Goal: Transaction & Acquisition: Subscribe to service/newsletter

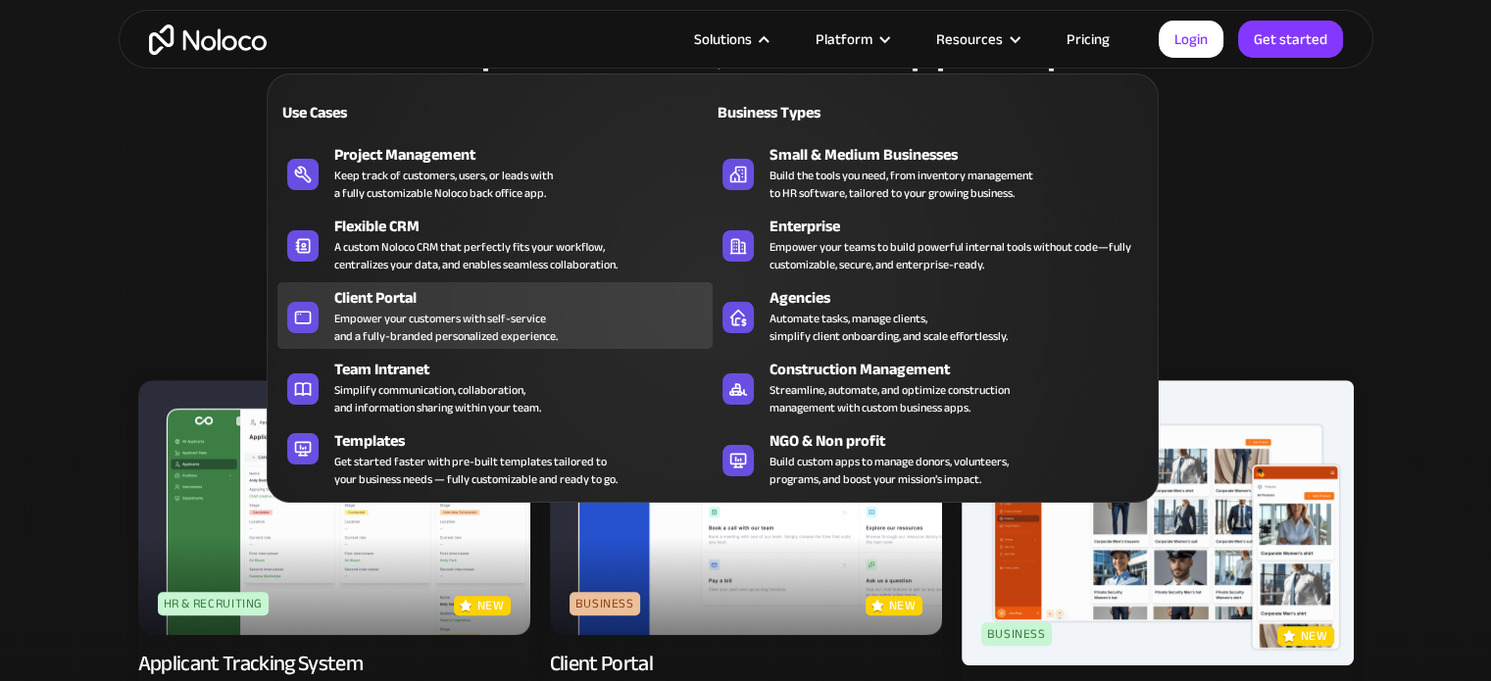
click at [399, 327] on div "Empower your customers with self-service and a fully-branded personalized exper…" at bounding box center [446, 327] width 224 height 35
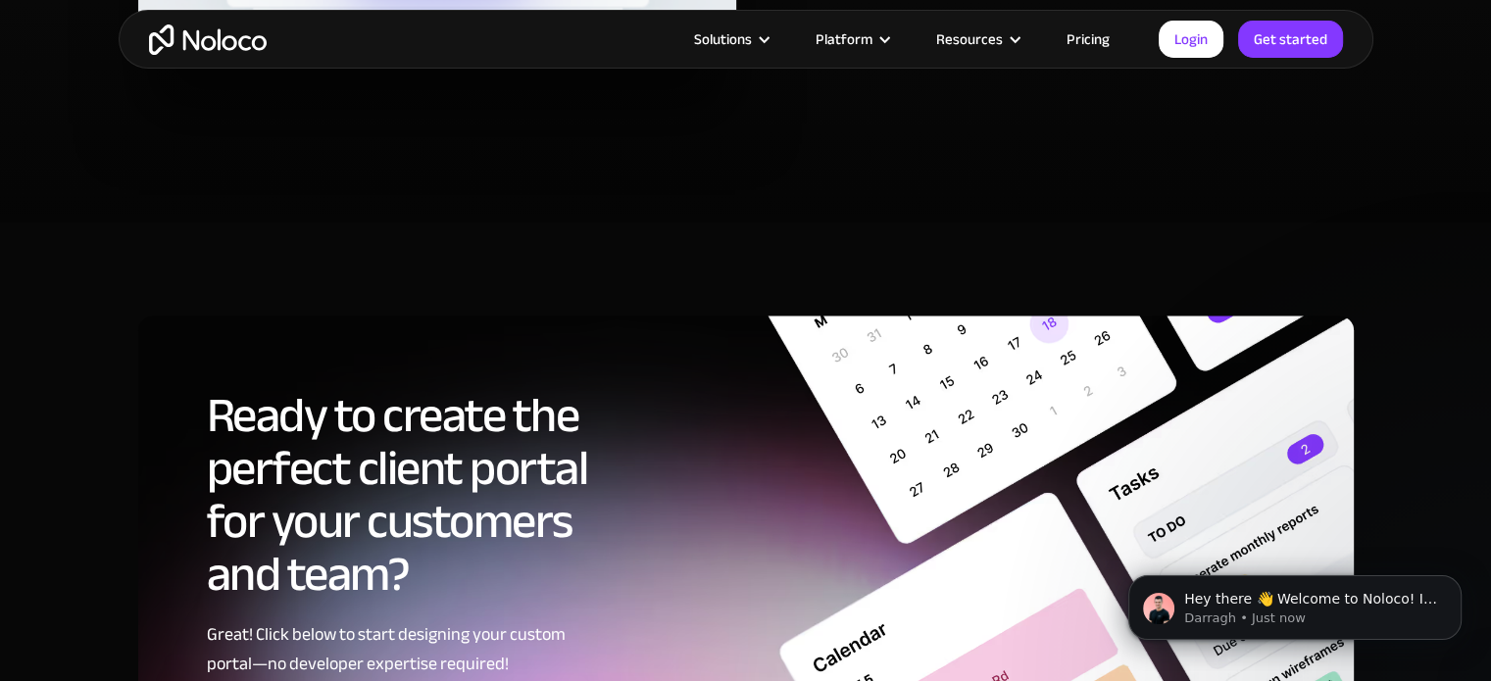
scroll to position [10197, 0]
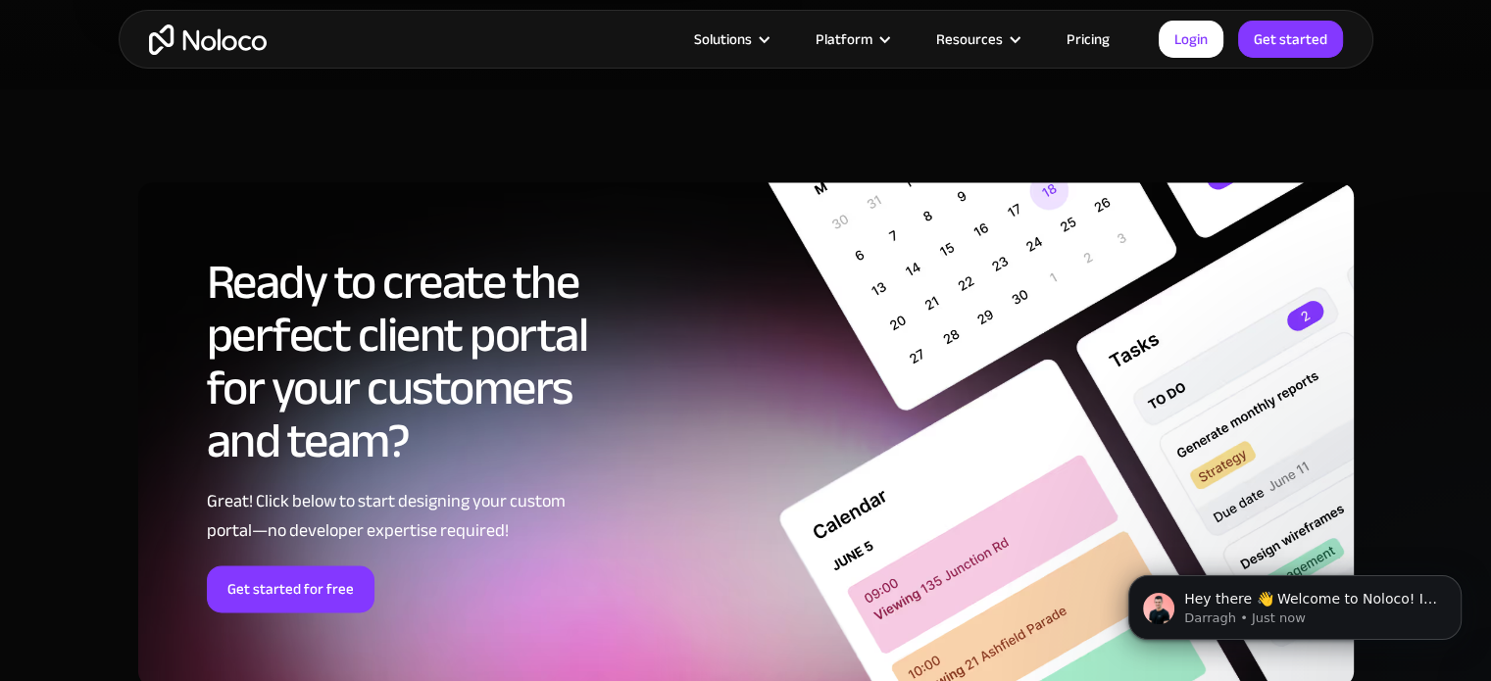
click at [1107, 32] on link "Pricing" at bounding box center [1088, 38] width 92 height 25
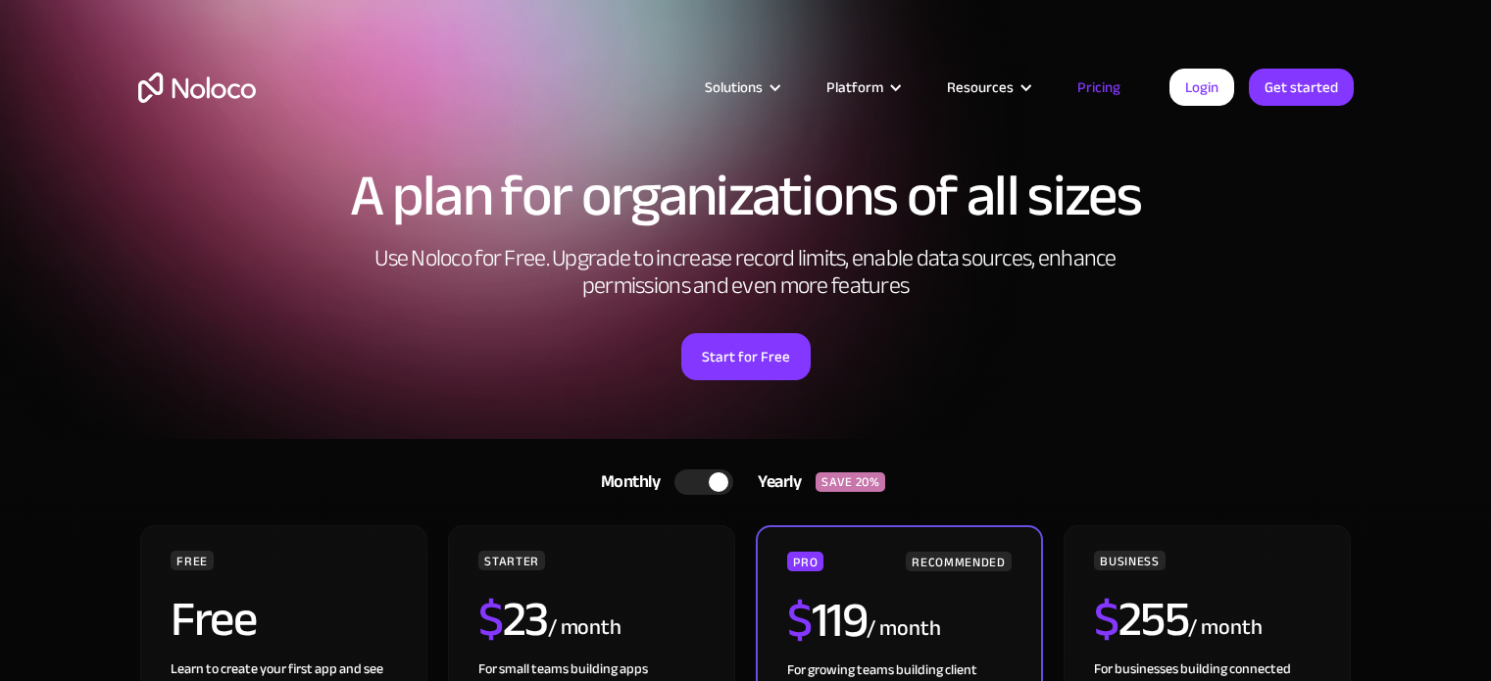
click at [683, 493] on link "Monthly Yearly SAVE 20%" at bounding box center [746, 482] width 339 height 47
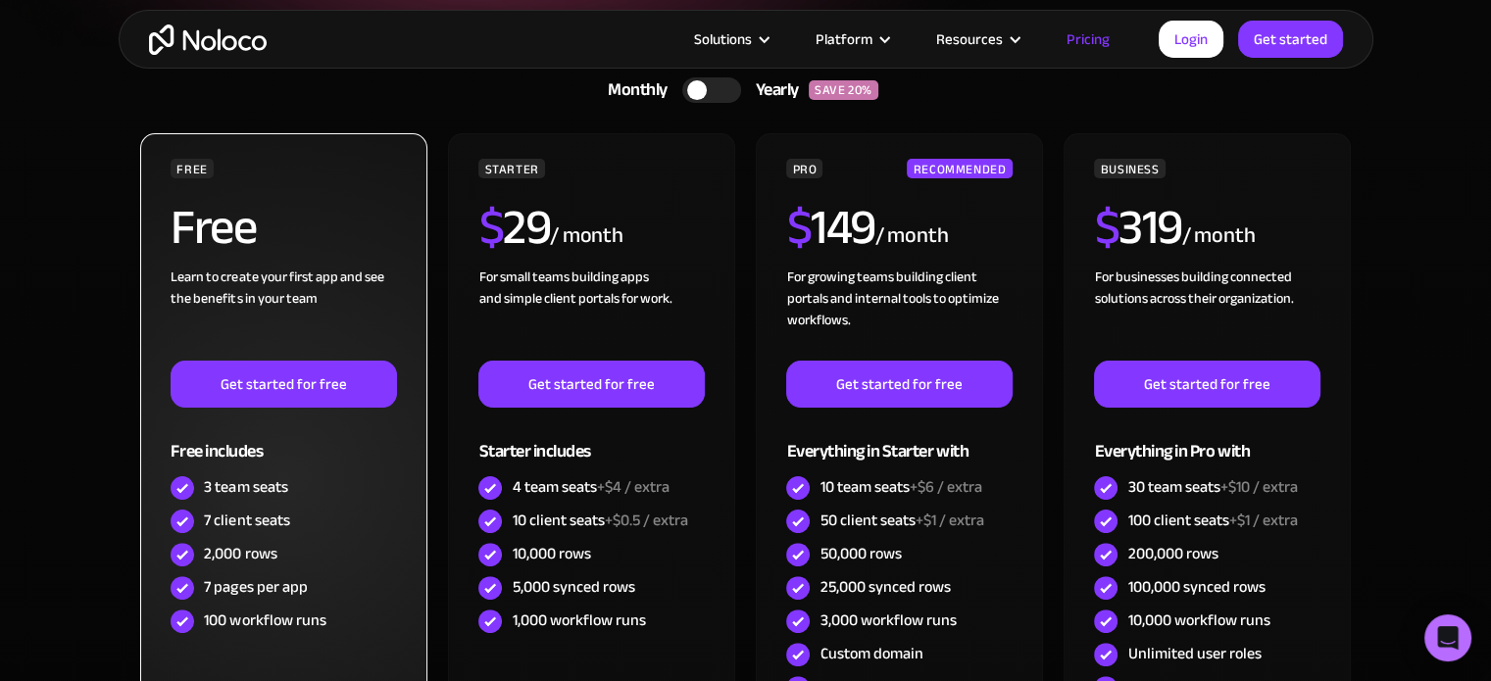
scroll to position [490, 0]
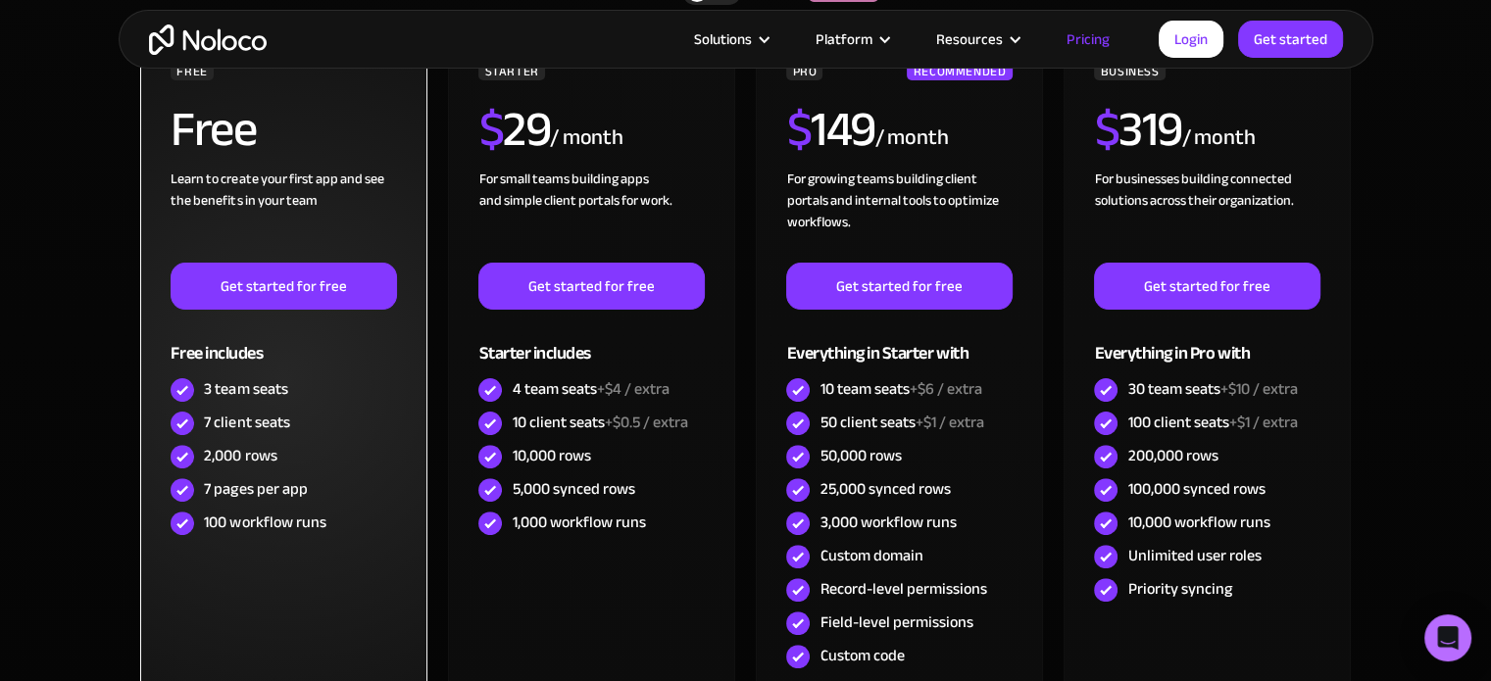
click at [306, 412] on div "7 client seats" at bounding box center [284, 423] width 226 height 33
click at [180, 464] on img at bounding box center [183, 457] width 24 height 24
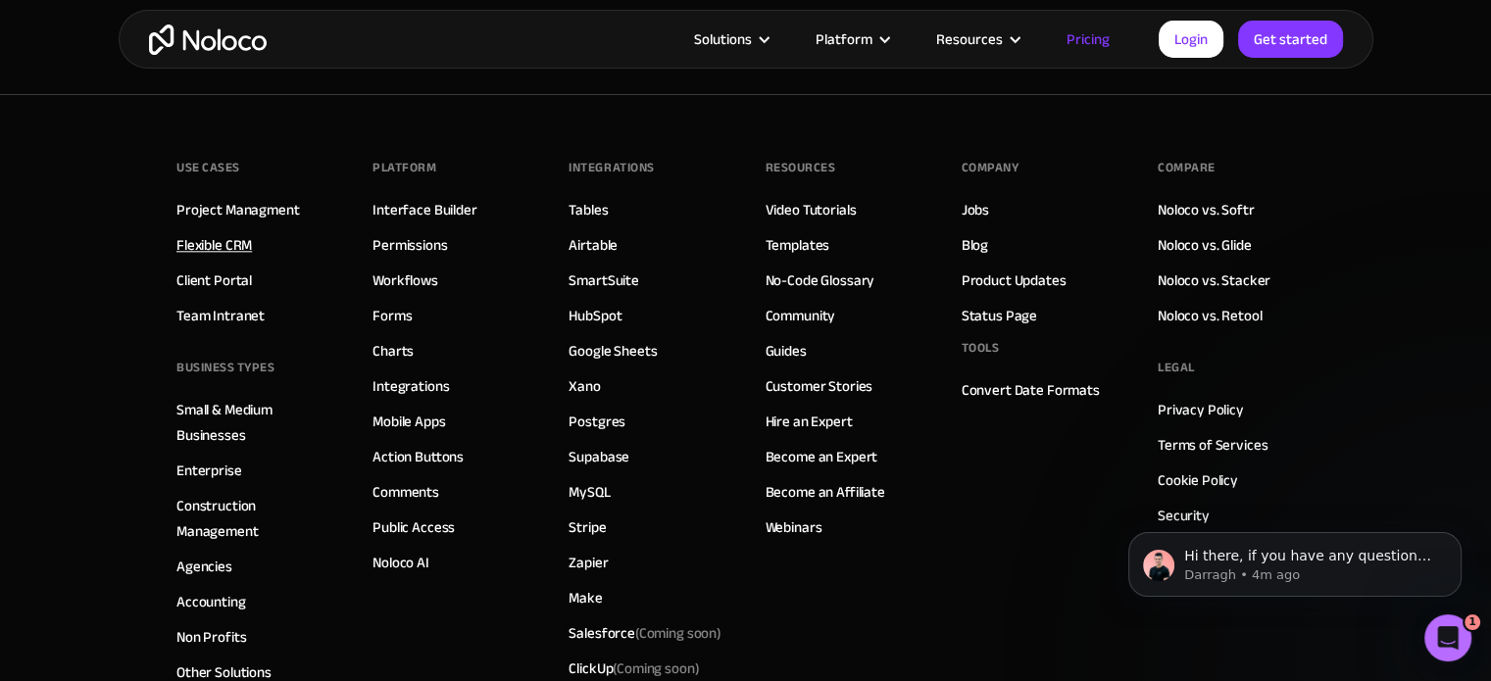
scroll to position [9707, 0]
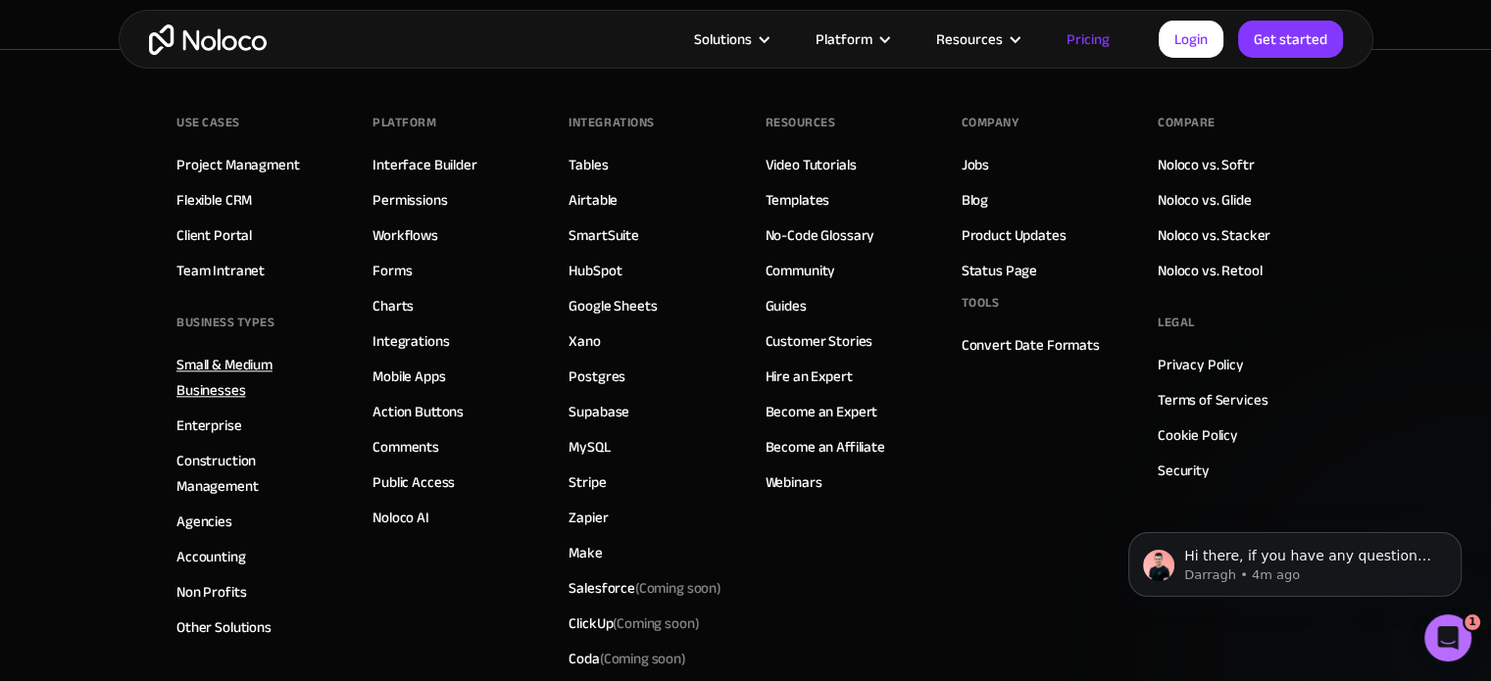
click at [255, 358] on link "Small & Medium Businesses" at bounding box center [254, 377] width 157 height 51
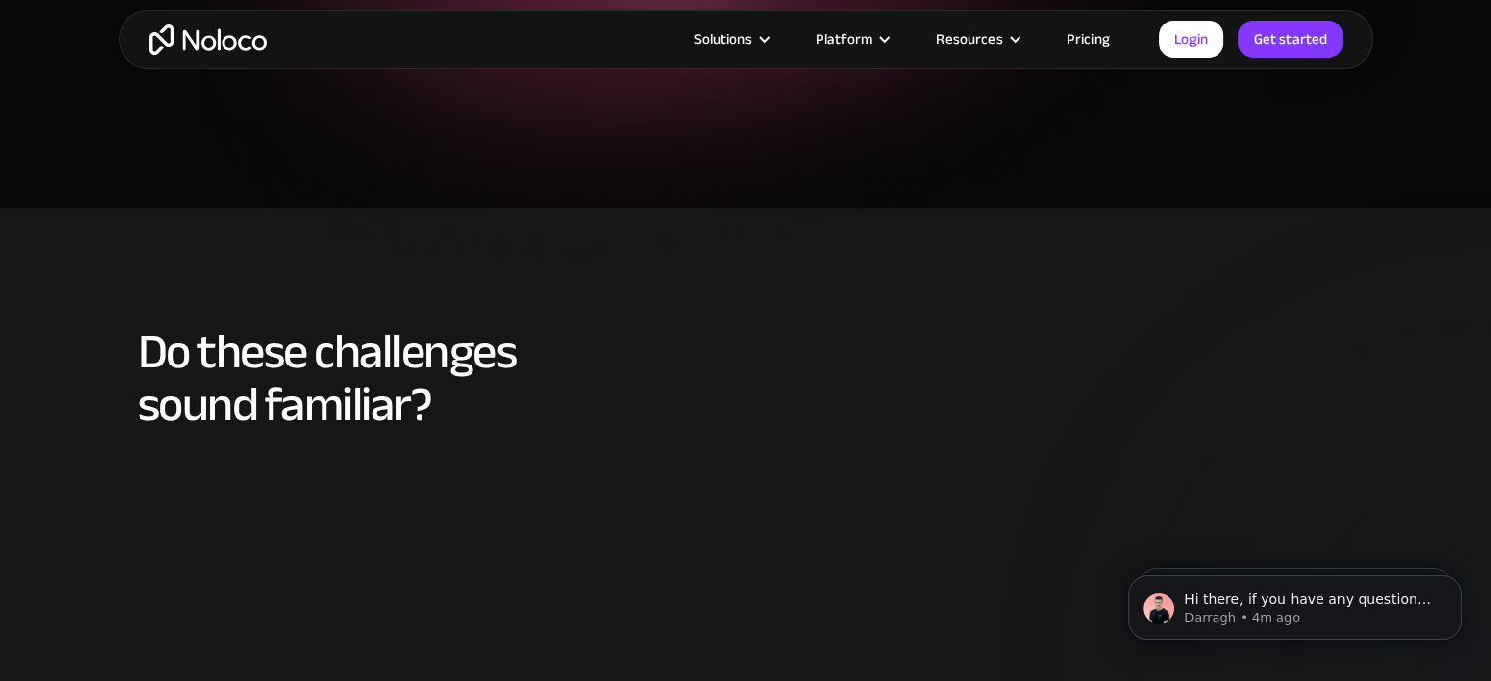
scroll to position [882, 0]
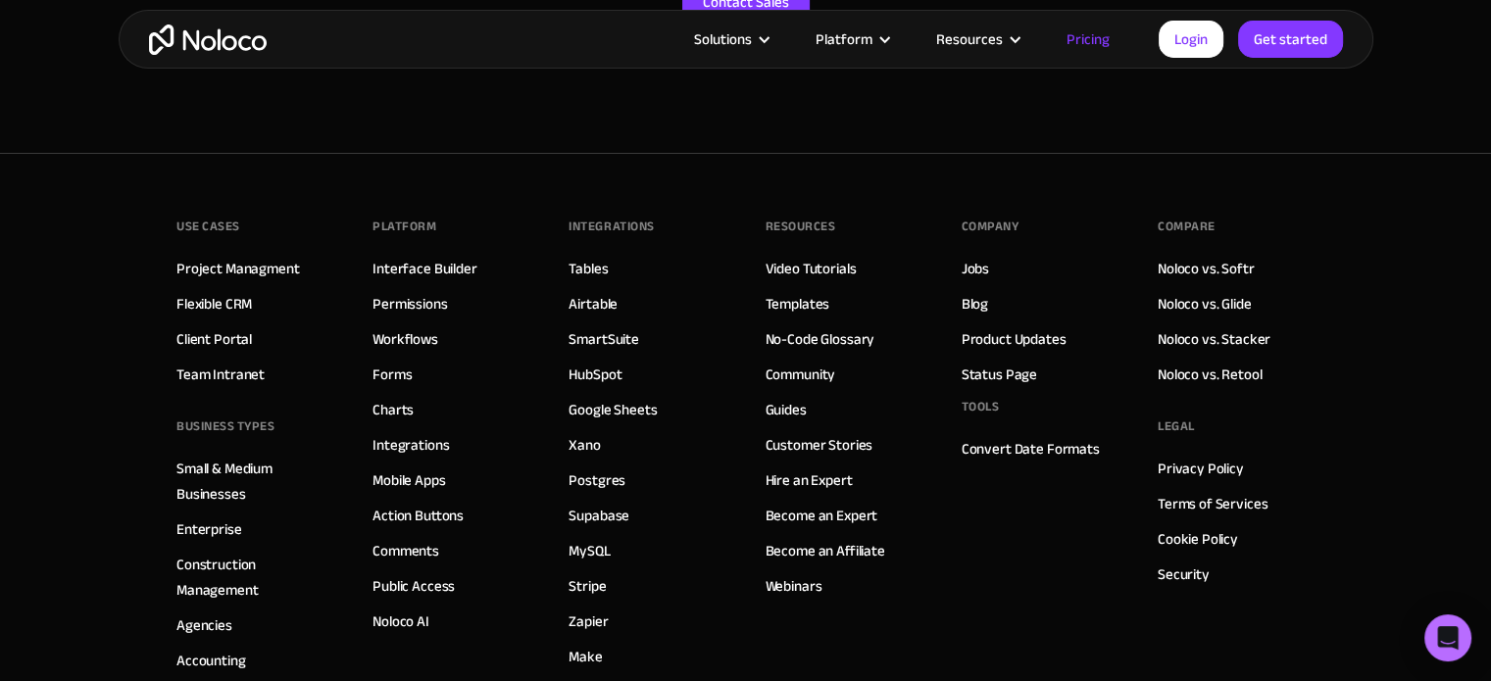
scroll to position [9604, 0]
drag, startPoint x: 628, startPoint y: 505, endPoint x: 598, endPoint y: 523, distance: 35.1
click at [598, 645] on link "Make" at bounding box center [585, 657] width 33 height 25
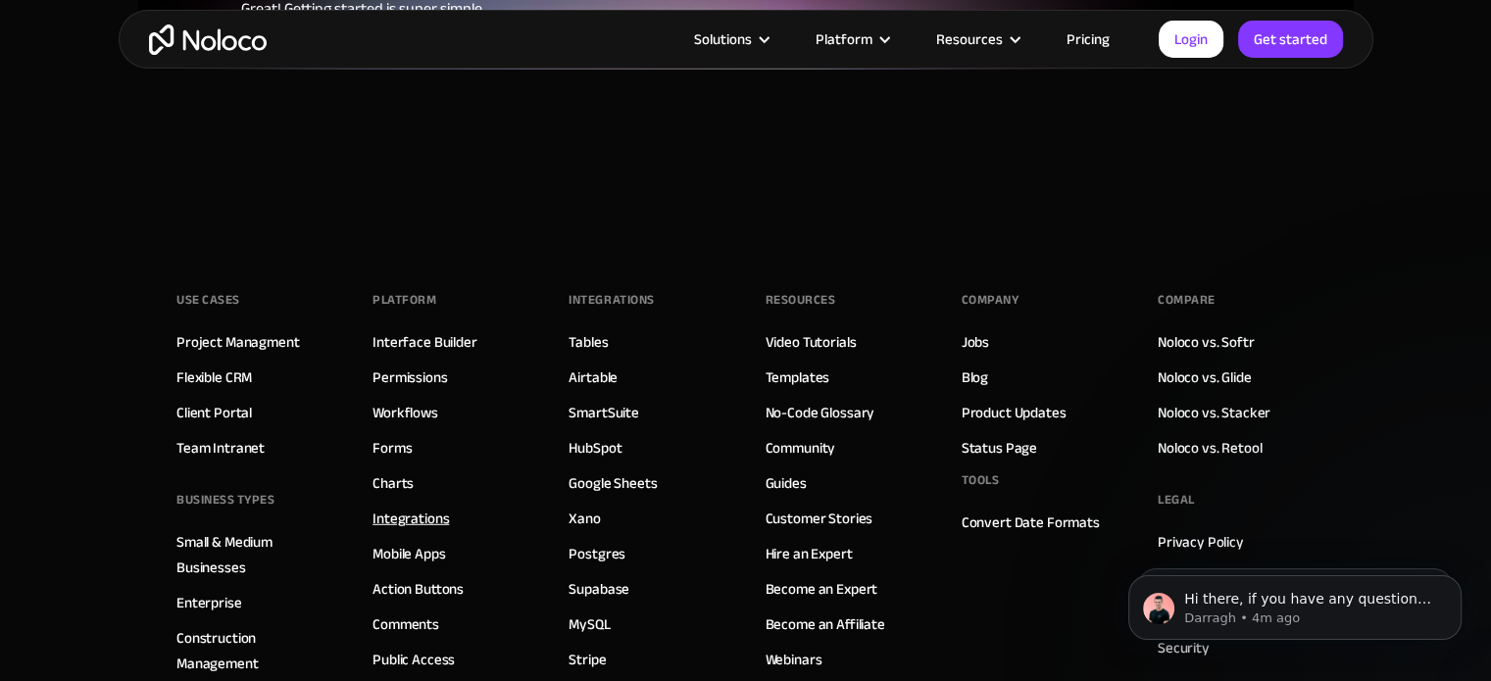
scroll to position [5354, 0]
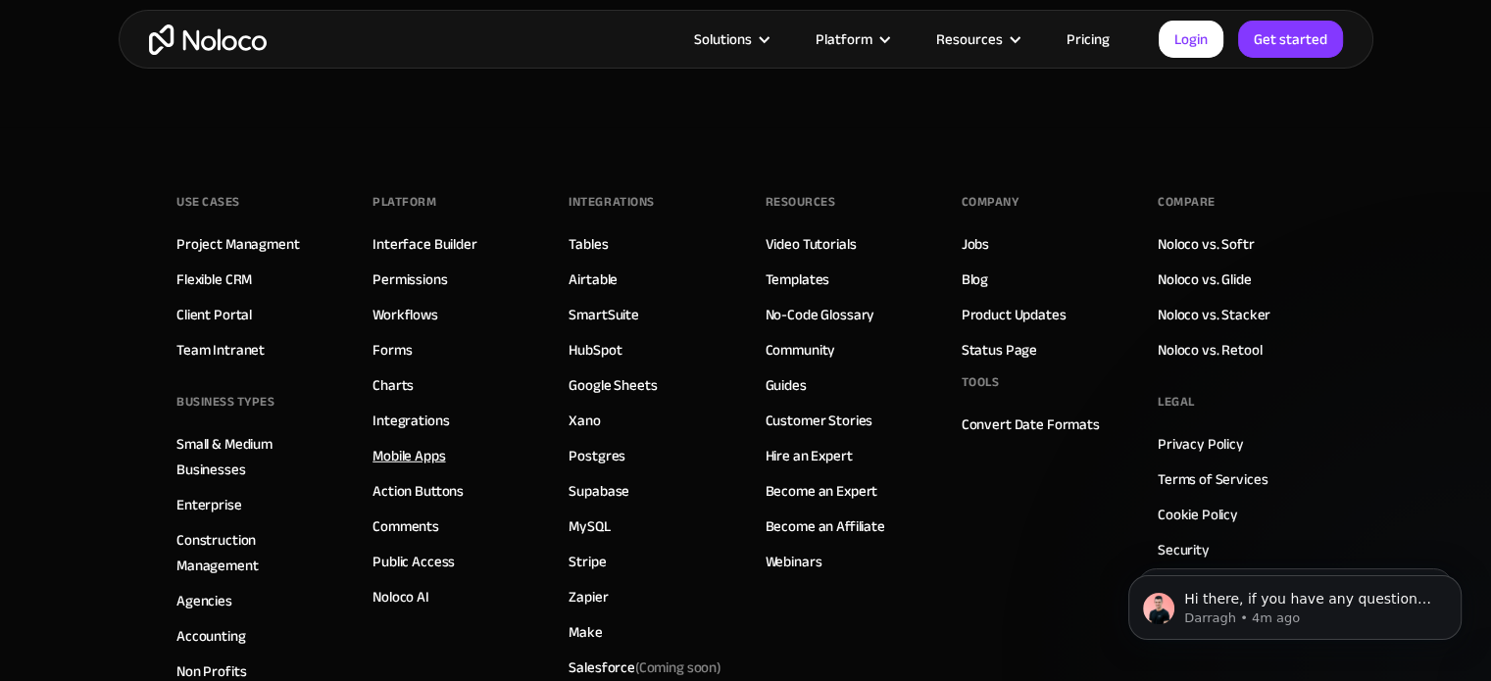
click at [421, 451] on link "Mobile Apps" at bounding box center [409, 455] width 73 height 25
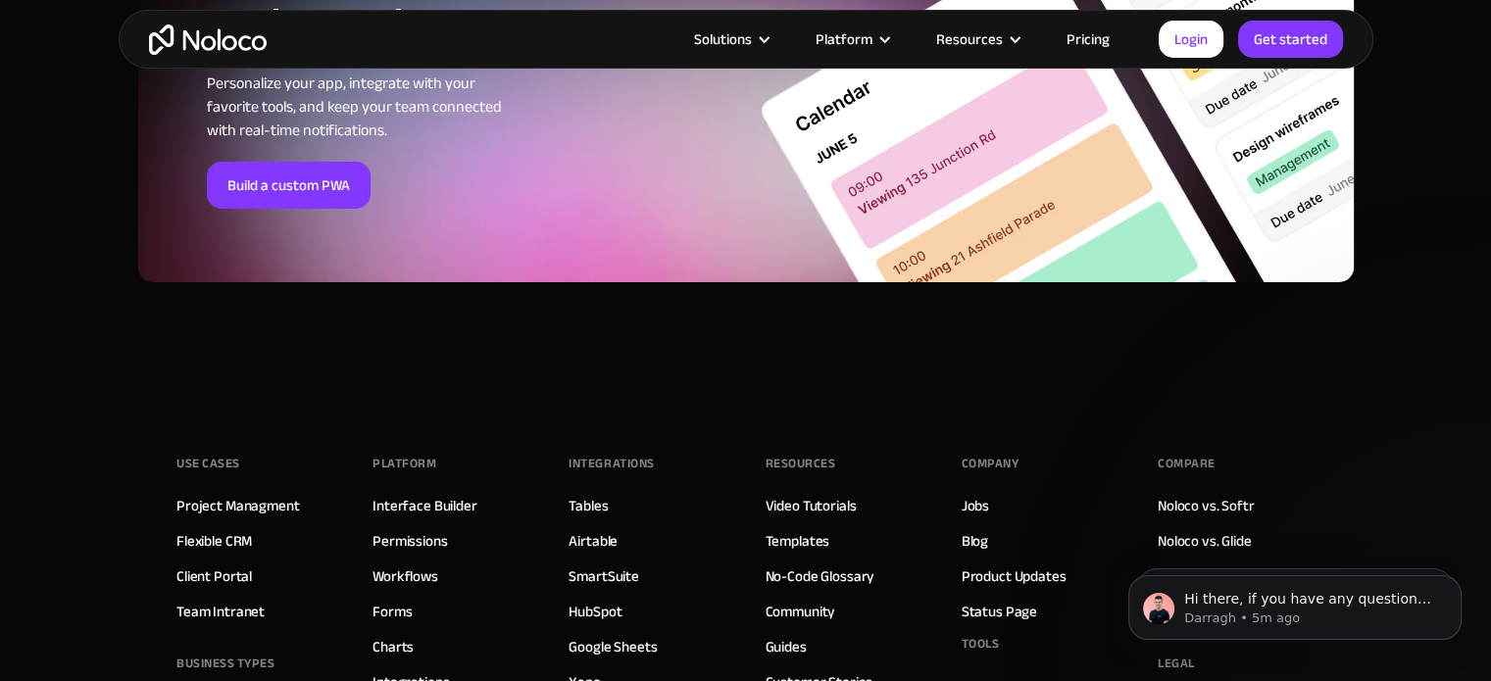
scroll to position [6667, 0]
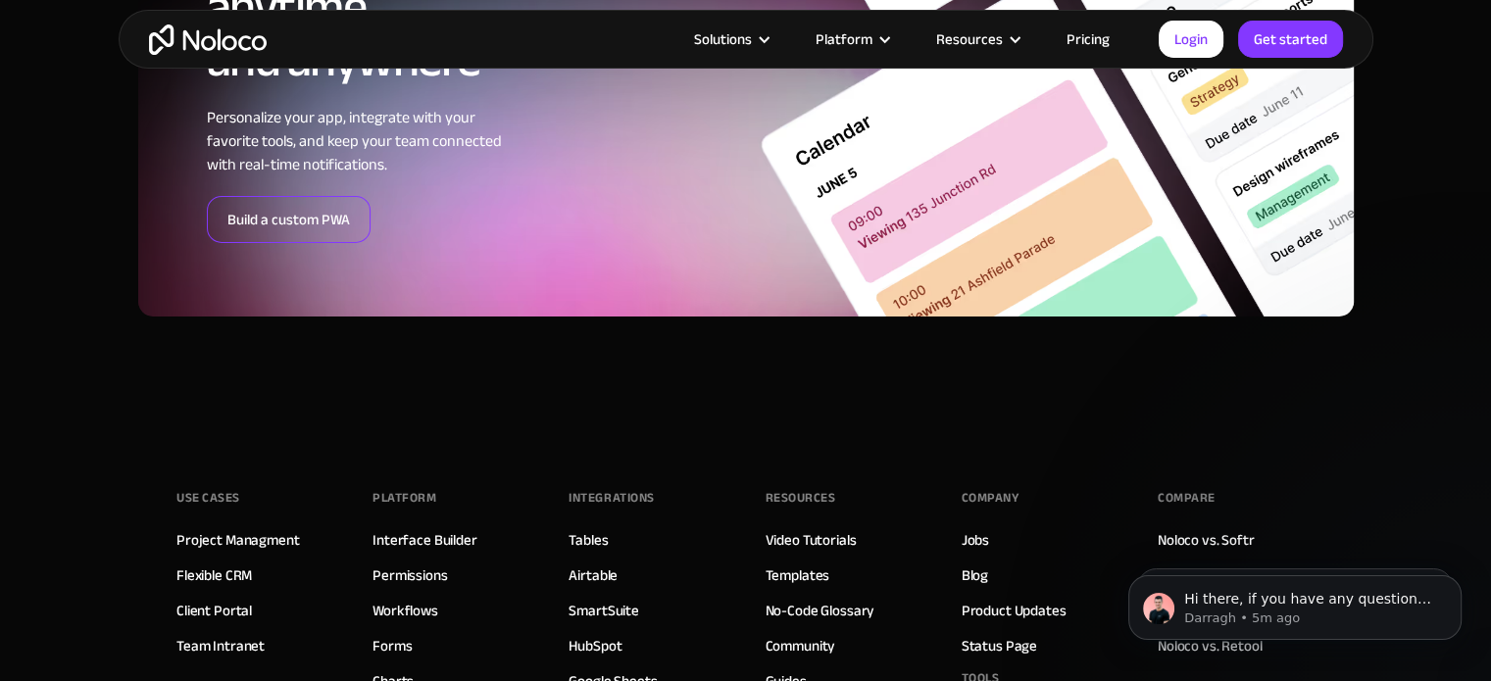
click at [259, 218] on link "Build a custom PWA" at bounding box center [289, 219] width 164 height 47
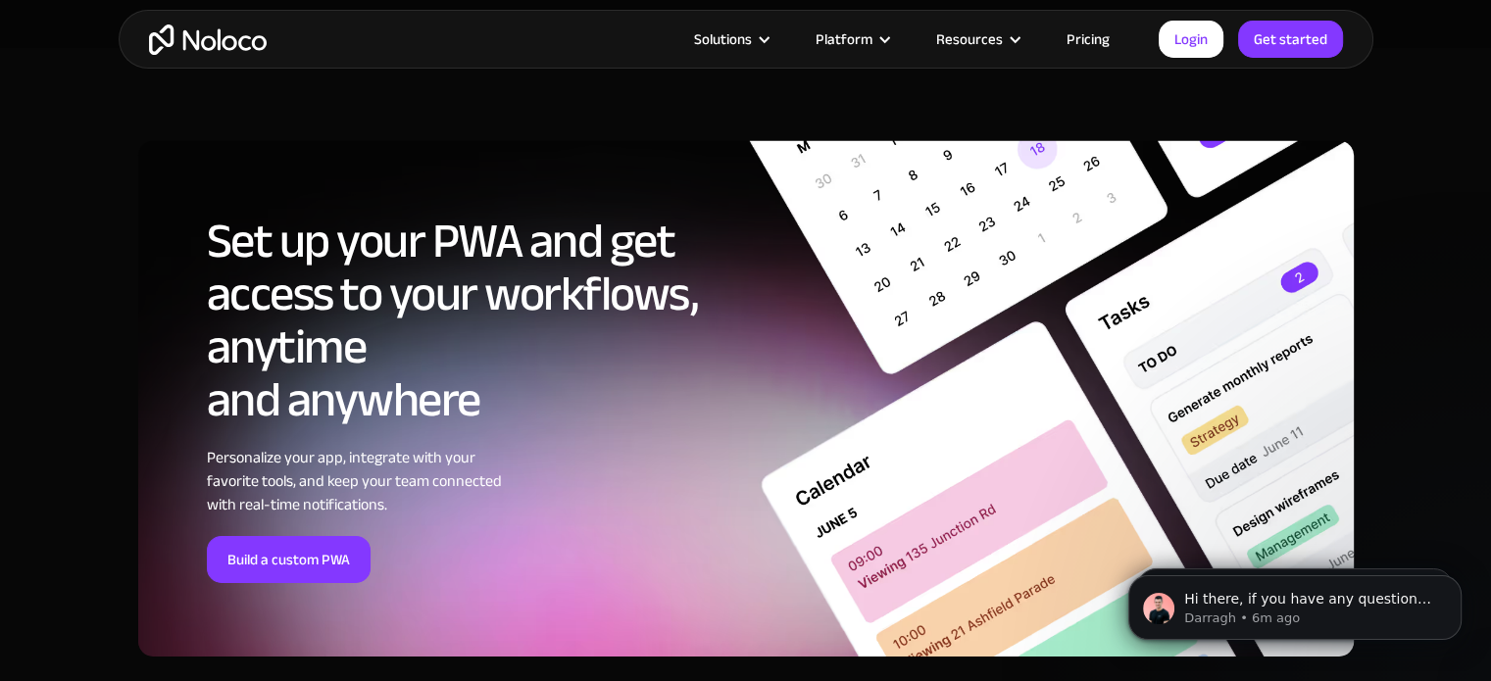
scroll to position [6373, 0]
